Goal: Check status

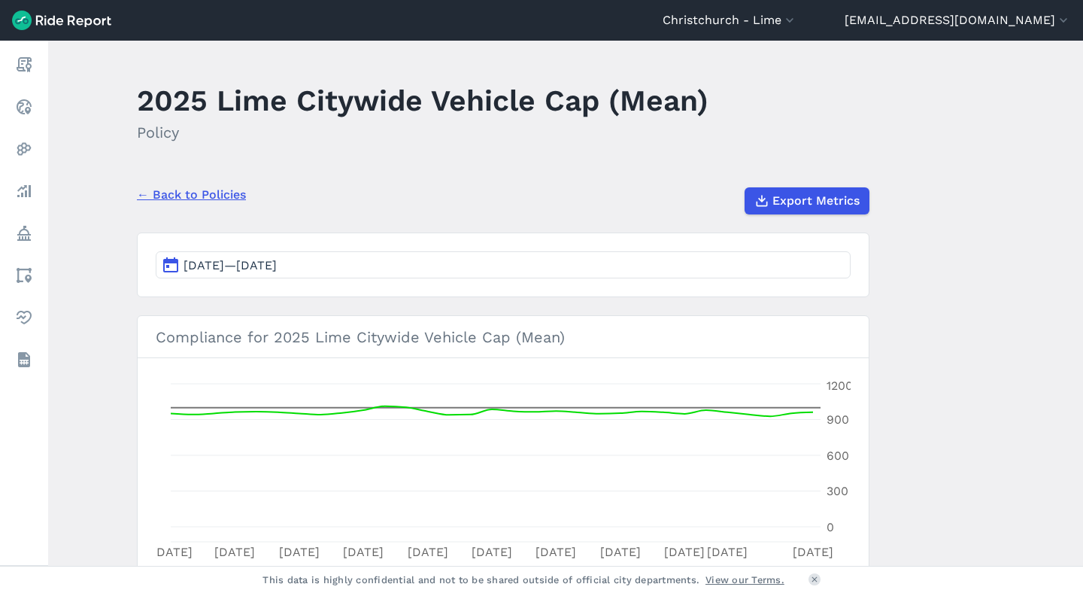
click at [268, 267] on span "[DATE]—[DATE]" at bounding box center [229, 265] width 93 height 14
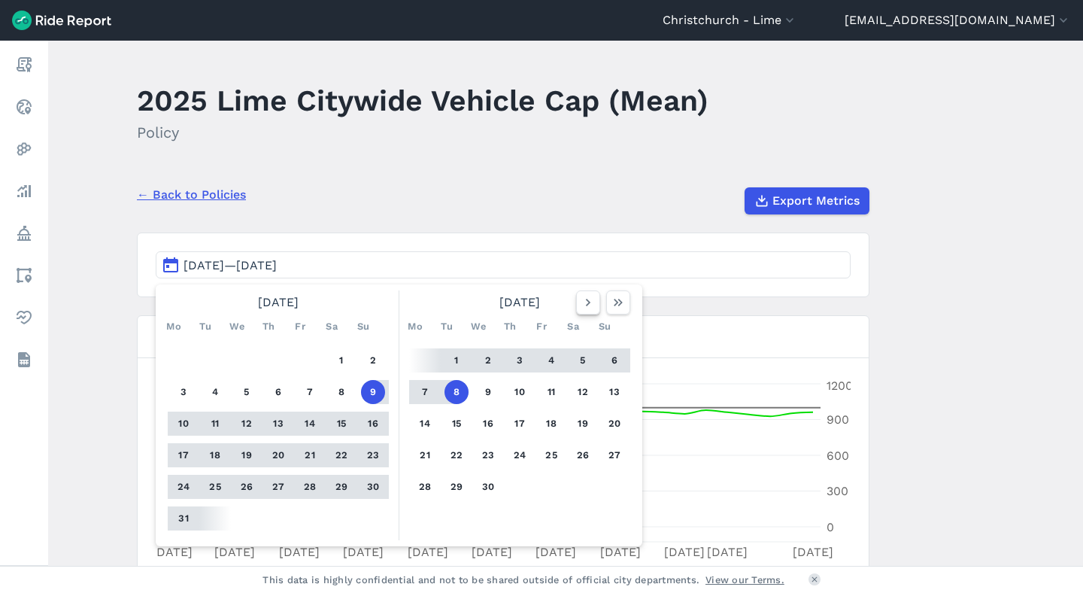
click at [588, 302] on icon "button" at bounding box center [588, 302] width 15 height 15
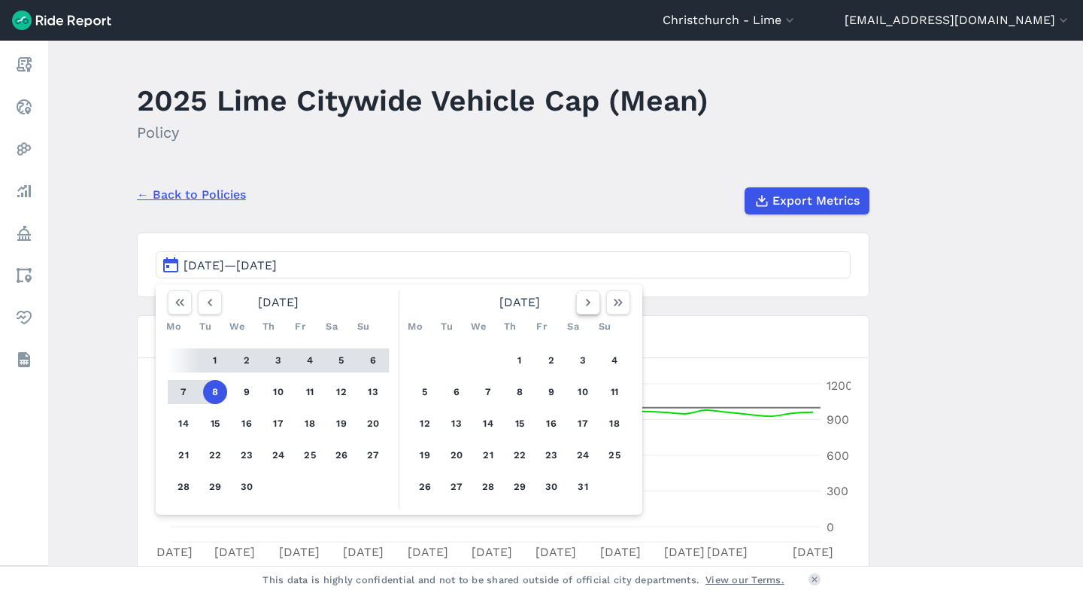
click at [588, 302] on icon "button" at bounding box center [588, 302] width 15 height 15
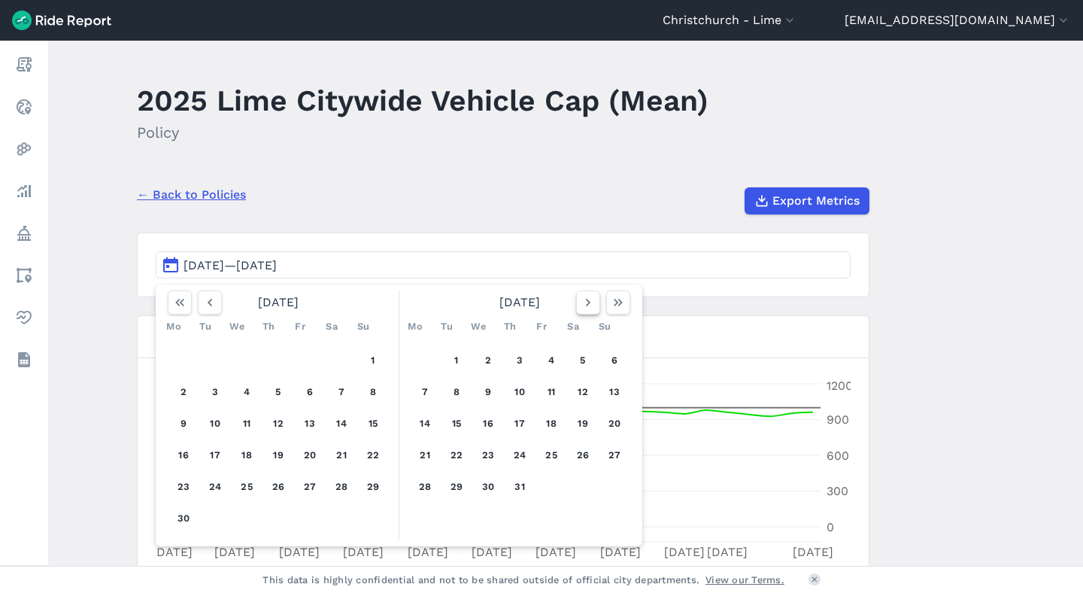
click at [588, 302] on icon "button" at bounding box center [588, 302] width 15 height 15
click at [453, 488] on button "30" at bounding box center [456, 486] width 24 height 24
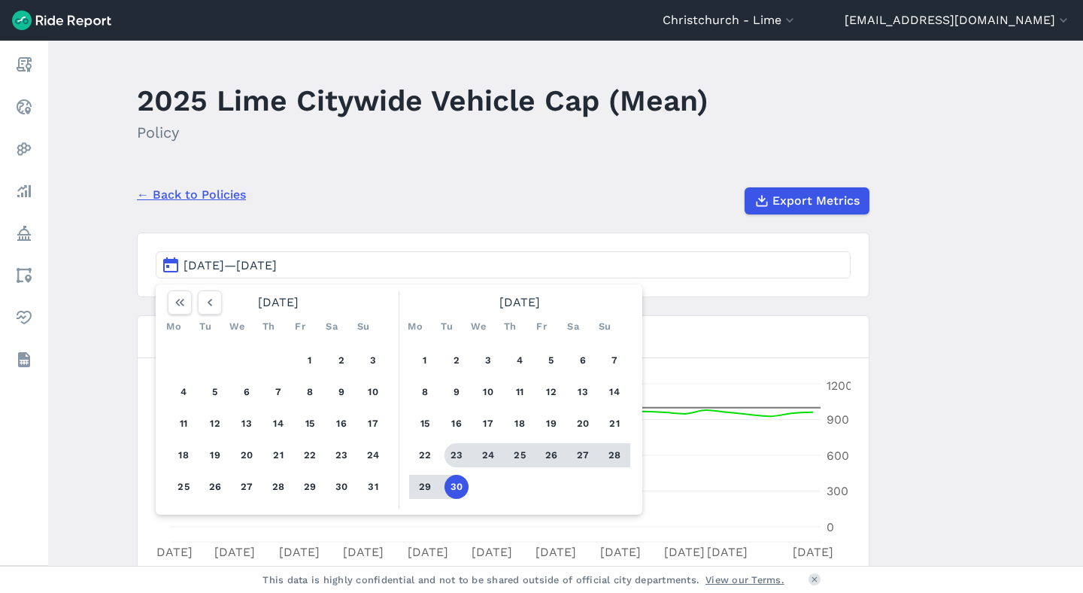
click at [450, 457] on button "23" at bounding box center [456, 455] width 24 height 24
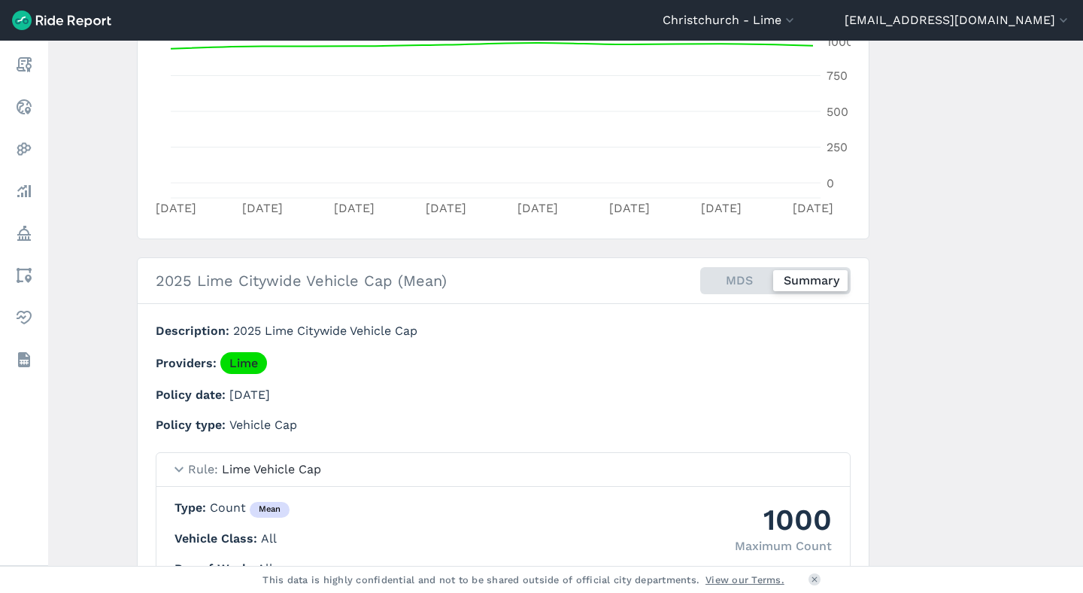
scroll to position [481, 0]
